Goal: Transaction & Acquisition: Purchase product/service

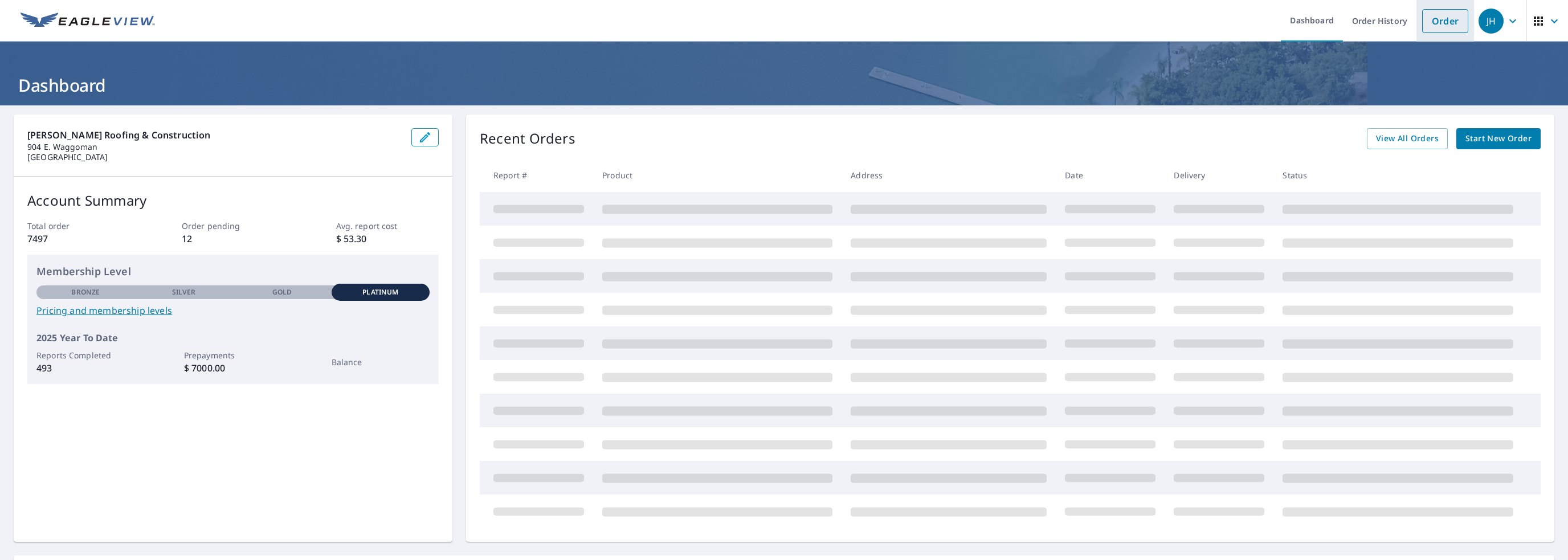
click at [1447, 24] on link "Order" at bounding box center [1446, 21] width 46 height 24
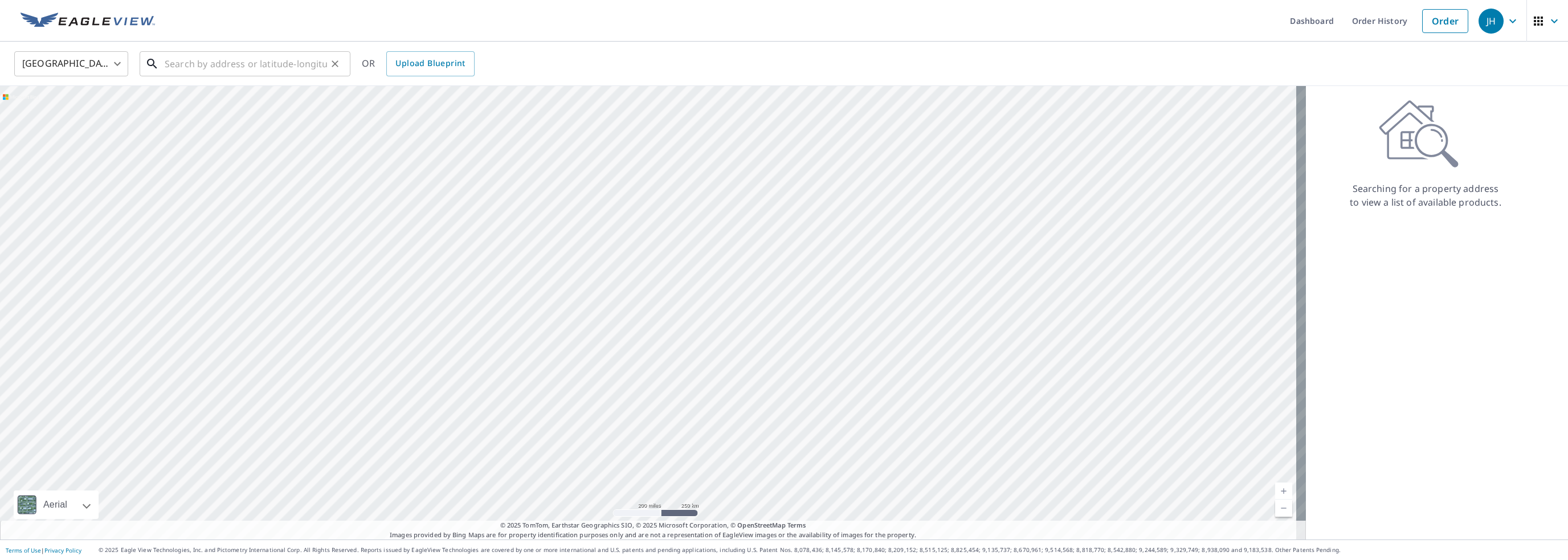
click at [204, 55] on input "text" at bounding box center [246, 64] width 163 height 32
click at [223, 101] on span "[STREET_ADDRESS]" at bounding box center [252, 97] width 179 height 14
type input "[STREET_ADDRESS]"
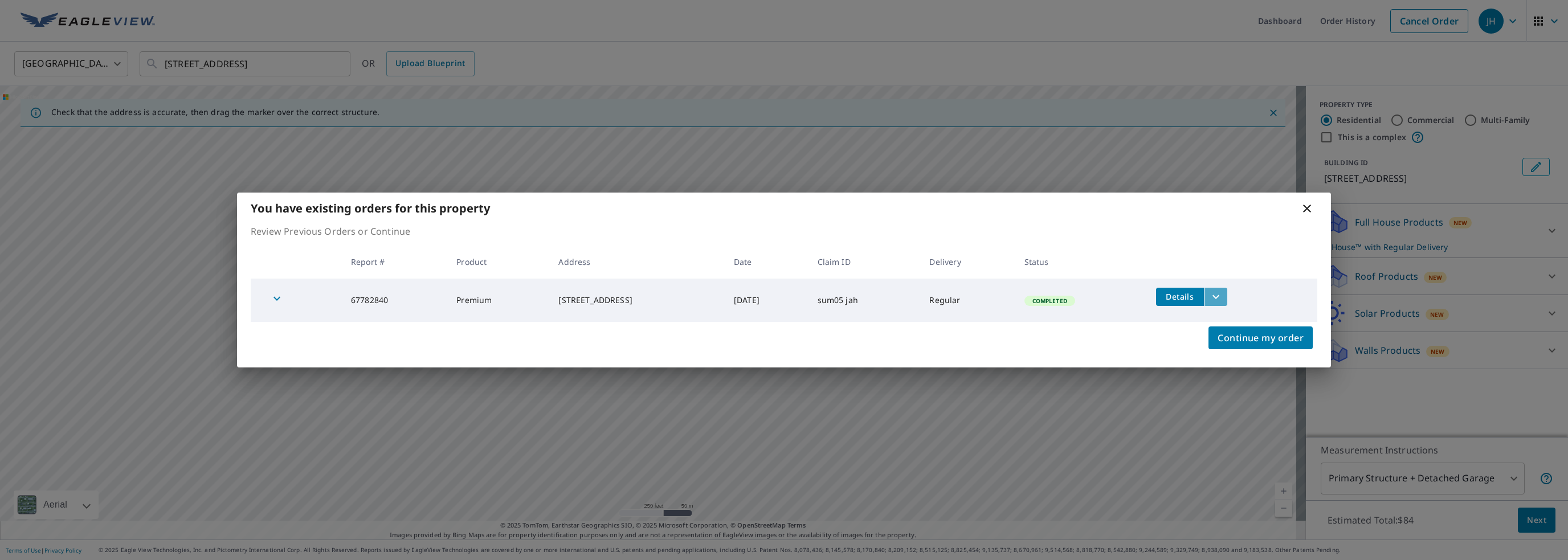
click at [1217, 298] on icon "filesDropdownBtn-67782840" at bounding box center [1215, 297] width 14 height 14
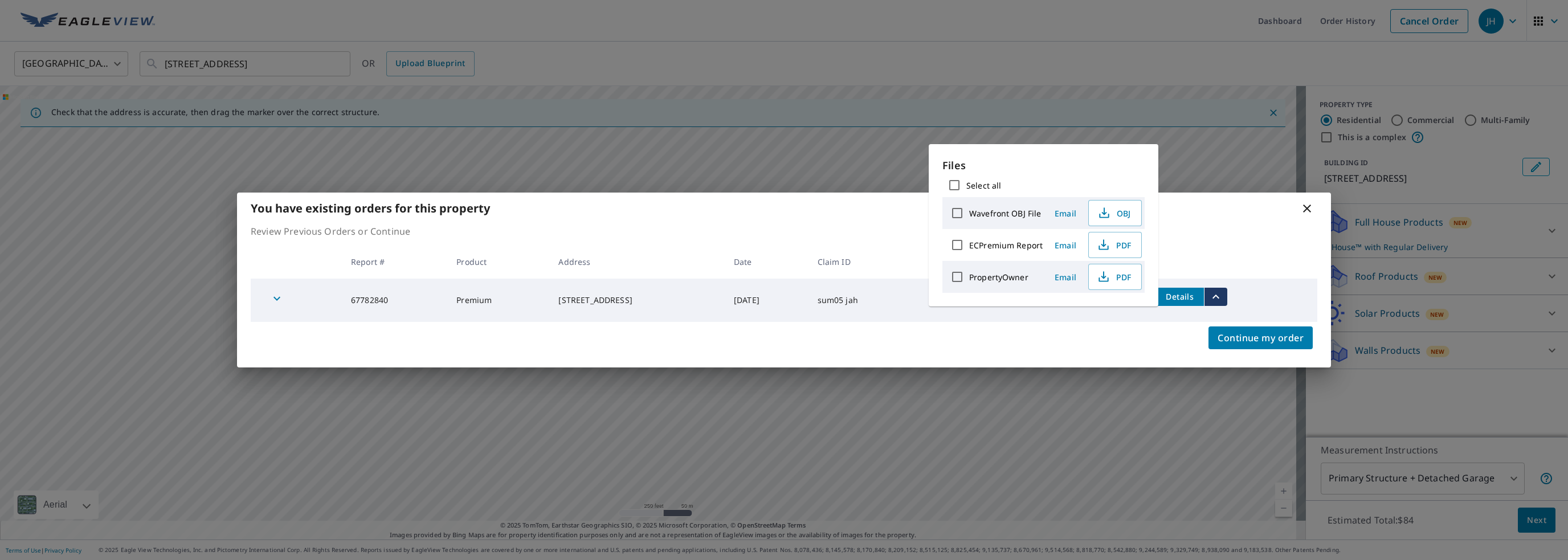
click at [957, 247] on input "ECPremium Report" at bounding box center [958, 245] width 24 height 24
checkbox input "true"
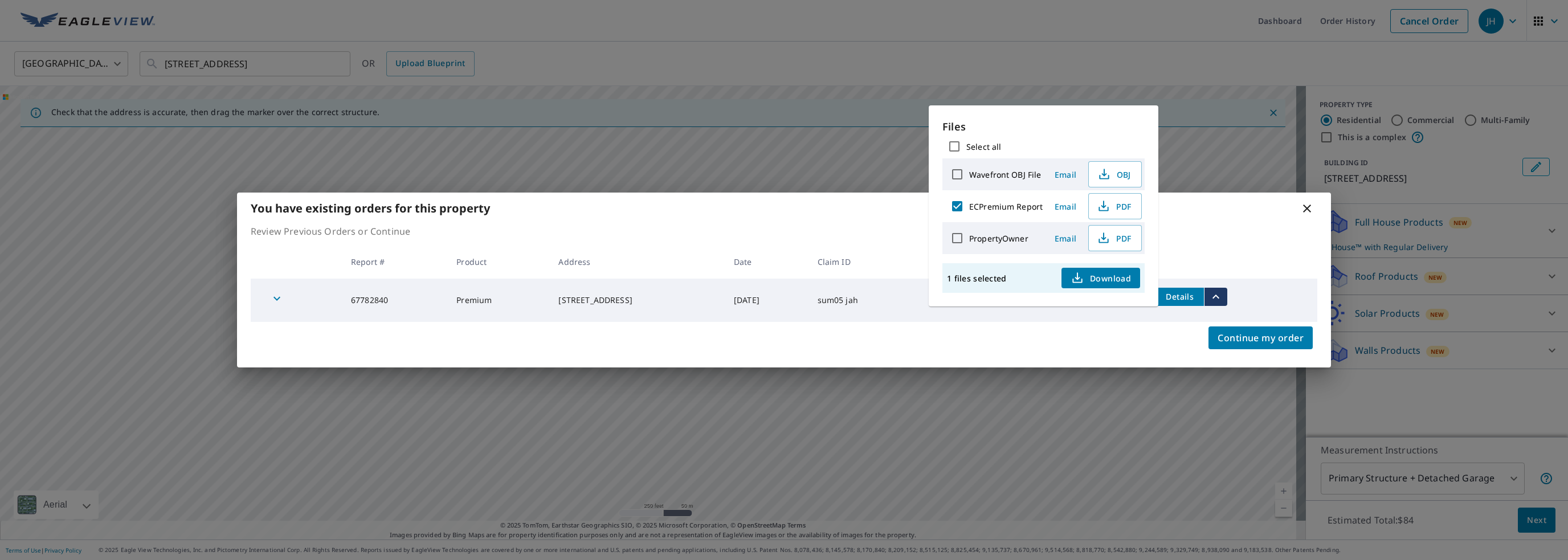
click at [1100, 280] on span "Download" at bounding box center [1101, 278] width 61 height 14
